Goal: Check status: Check status

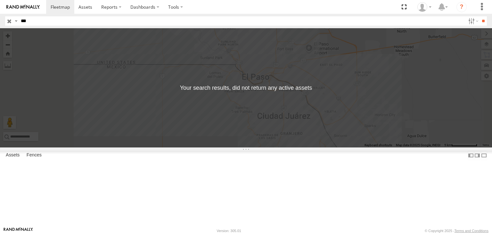
click at [86, 16] on header "Search Query Asset ID Asset Label Registration Manufacturer Model VIN Job ID" at bounding box center [246, 21] width 492 height 14
click at [84, 18] on input "***" at bounding box center [241, 20] width 447 height 9
type input "****"
click at [480, 16] on input "**" at bounding box center [483, 20] width 7 height 9
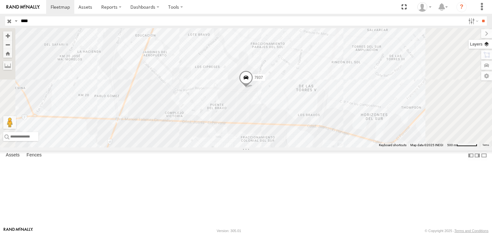
click at [486, 48] on label at bounding box center [480, 44] width 23 height 9
click at [0, 0] on span "Basemaps" at bounding box center [0, 0] width 0 height 0
click at [0, 0] on span "Satellite + Roadmap" at bounding box center [0, 0] width 0 height 0
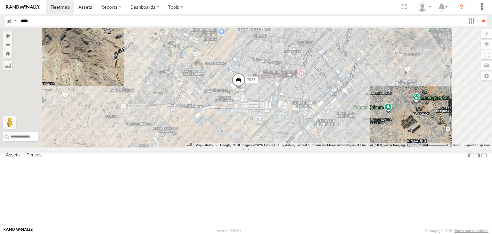
click at [0, 0] on div "FOXCONN" at bounding box center [0, 0] width 0 height 0
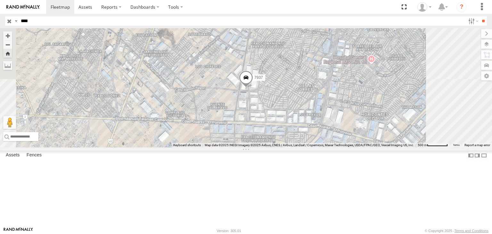
click at [0, 0] on div "7937 FOXCONN FSW 5 SERVICIO INTERNACIONAL DE ENLACE TERRESTRE SA 31.61416 -106.…" at bounding box center [0, 0] width 0 height 0
click at [0, 0] on div "7937" at bounding box center [0, 0] width 0 height 0
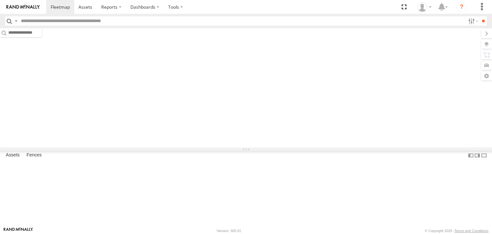
type input "****"
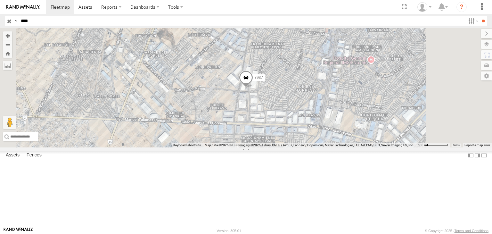
click at [0, 0] on div "7937" at bounding box center [0, 0] width 0 height 0
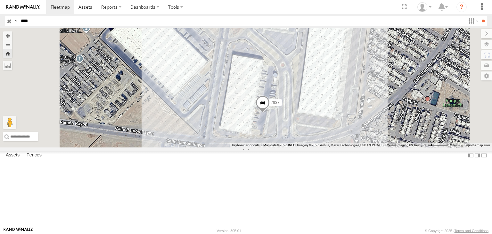
click at [270, 113] on span at bounding box center [263, 103] width 14 height 17
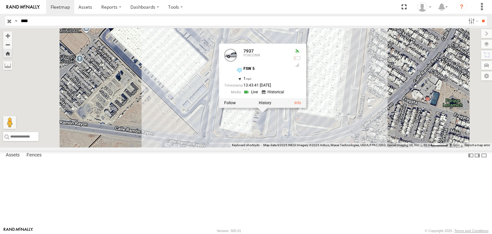
click at [301, 61] on div at bounding box center [297, 58] width 8 height 5
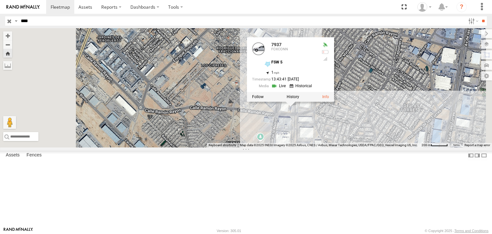
click at [334, 92] on div "7937 FOXCONN FSW 5 31.61416 , -106.41776 1 13:43:41 [DATE]" at bounding box center [290, 64] width 87 height 55
click at [359, 147] on div "7937 7937 FOXCONN FSW 5 31.61416 , -106.41776 1 13:43:41 [DATE]" at bounding box center [246, 87] width 492 height 119
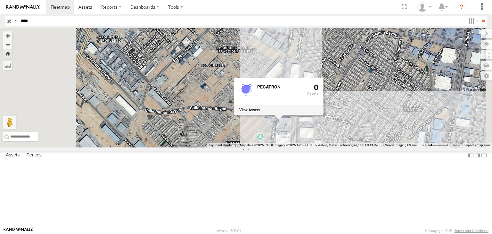
click at [340, 147] on div "7937 PEGATRON 0" at bounding box center [246, 87] width 492 height 119
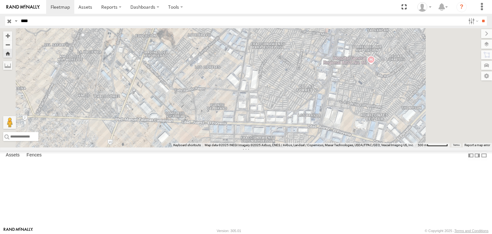
drag, startPoint x: 236, startPoint y: 119, endPoint x: 260, endPoint y: 150, distance: 38.9
click at [260, 147] on div at bounding box center [246, 87] width 492 height 119
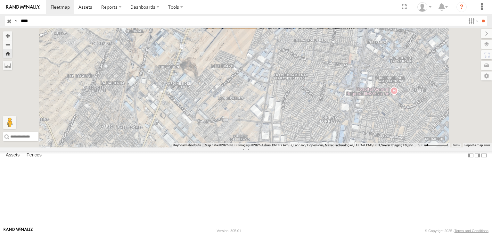
click at [0, 0] on div "Asset Current Location" at bounding box center [0, 0] width 0 height 0
click at [0, 0] on div "FOXCONN" at bounding box center [0, 0] width 0 height 0
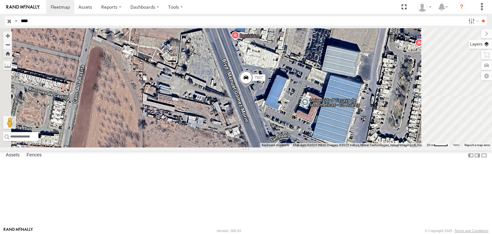
click at [484, 47] on label at bounding box center [480, 44] width 23 height 9
click at [0, 0] on div "Basemaps" at bounding box center [0, 0] width 0 height 0
click at [0, 0] on span "Basemaps" at bounding box center [0, 0] width 0 height 0
click at [0, 0] on span "Satellite + Roadmap" at bounding box center [0, 0] width 0 height 0
click at [325, 99] on div "7937" at bounding box center [246, 87] width 492 height 119
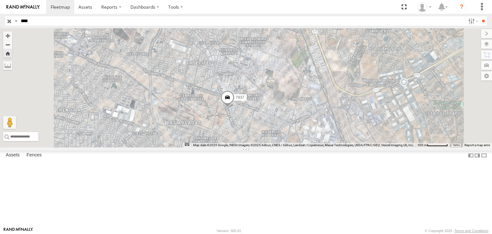
drag, startPoint x: 290, startPoint y: 126, endPoint x: 269, endPoint y: 180, distance: 57.9
click at [269, 147] on div "7937" at bounding box center [246, 87] width 492 height 119
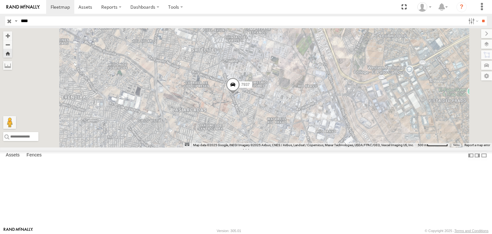
drag, startPoint x: 308, startPoint y: 183, endPoint x: 320, endPoint y: 154, distance: 30.6
click at [320, 147] on div "7937" at bounding box center [246, 87] width 492 height 119
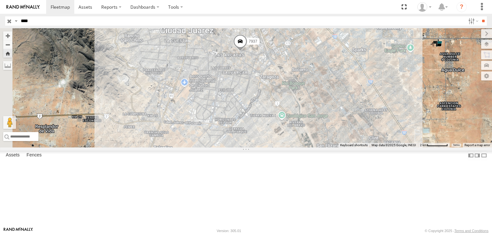
drag, startPoint x: 263, startPoint y: 181, endPoint x: 297, endPoint y: 130, distance: 61.6
click at [298, 126] on div "7937" at bounding box center [246, 87] width 492 height 119
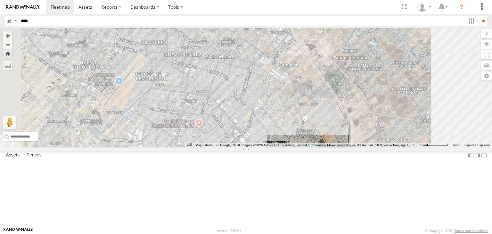
drag, startPoint x: 331, startPoint y: 155, endPoint x: 287, endPoint y: 187, distance: 54.5
click at [287, 147] on div "7937" at bounding box center [246, 87] width 492 height 119
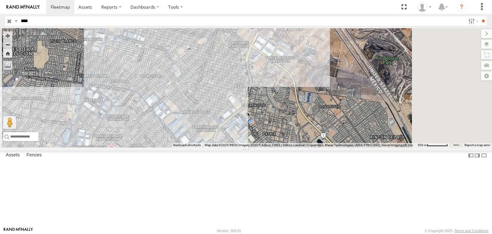
drag, startPoint x: 340, startPoint y: 153, endPoint x: 330, endPoint y: 184, distance: 32.9
click at [330, 147] on div "7937" at bounding box center [246, 87] width 492 height 119
